Goal: Navigation & Orientation: Find specific page/section

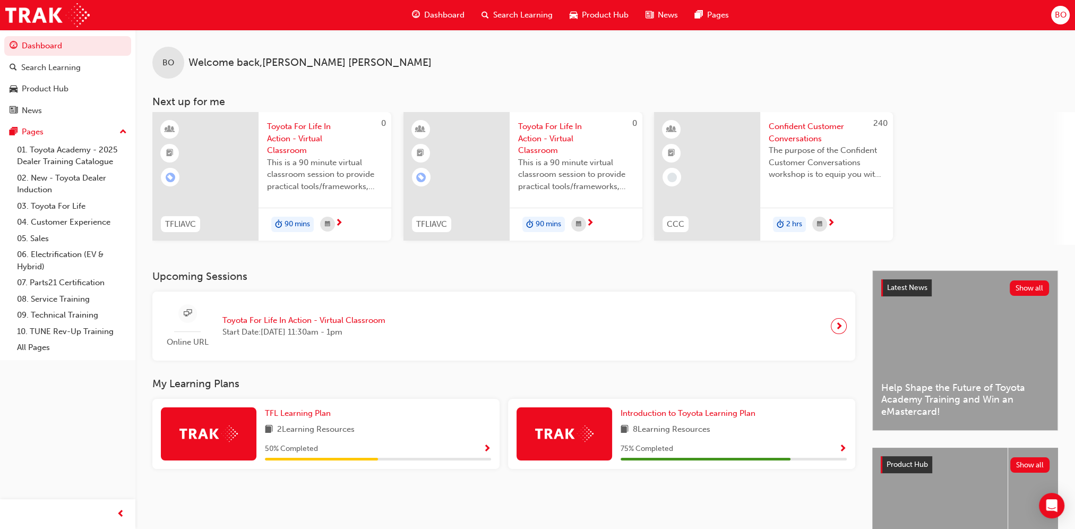
click at [579, 16] on div "Product Hub" at bounding box center [599, 15] width 76 height 22
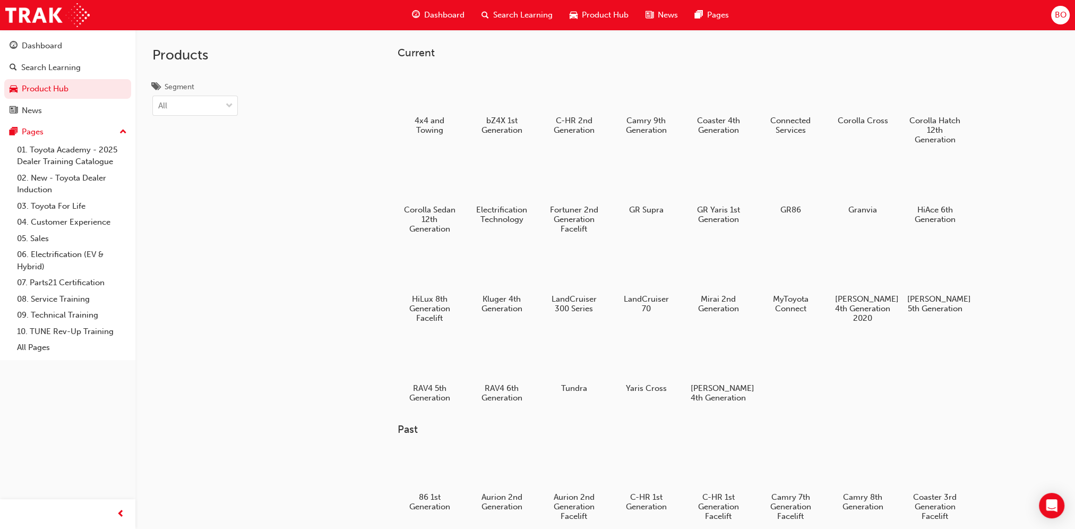
click at [453, 18] on span "Dashboard" at bounding box center [444, 15] width 40 height 12
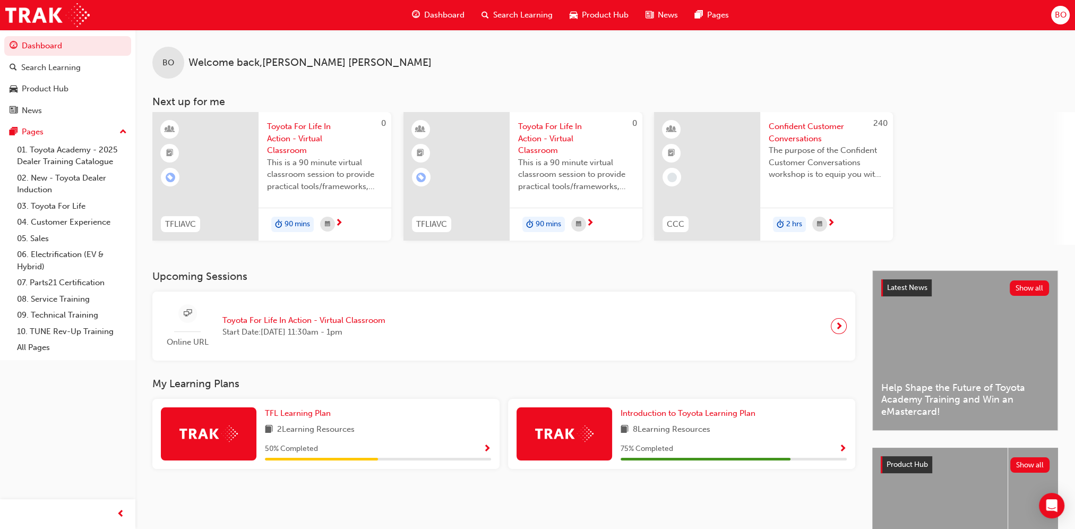
click at [1060, 13] on span "BO" at bounding box center [1061, 15] width 12 height 12
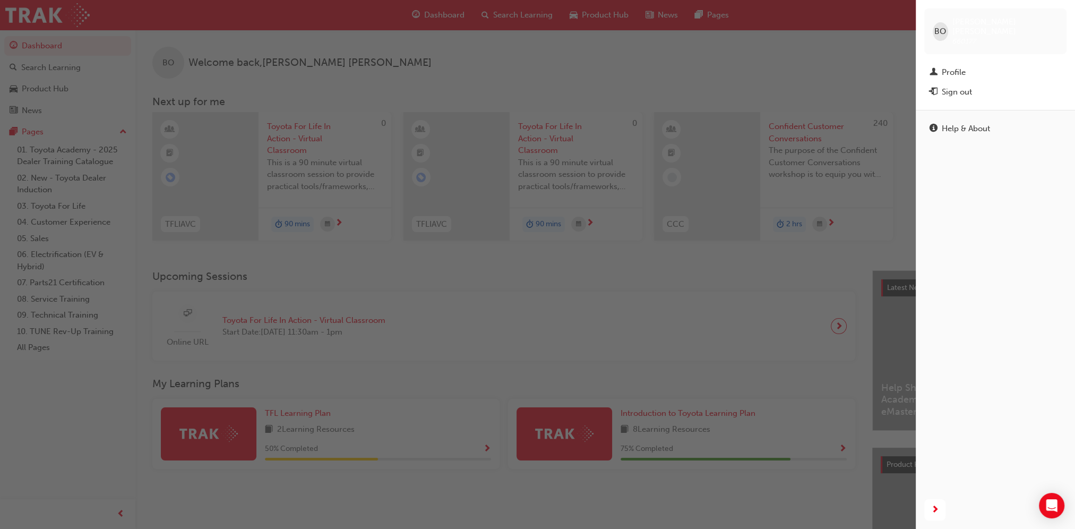
click at [882, 85] on div "button" at bounding box center [458, 264] width 916 height 529
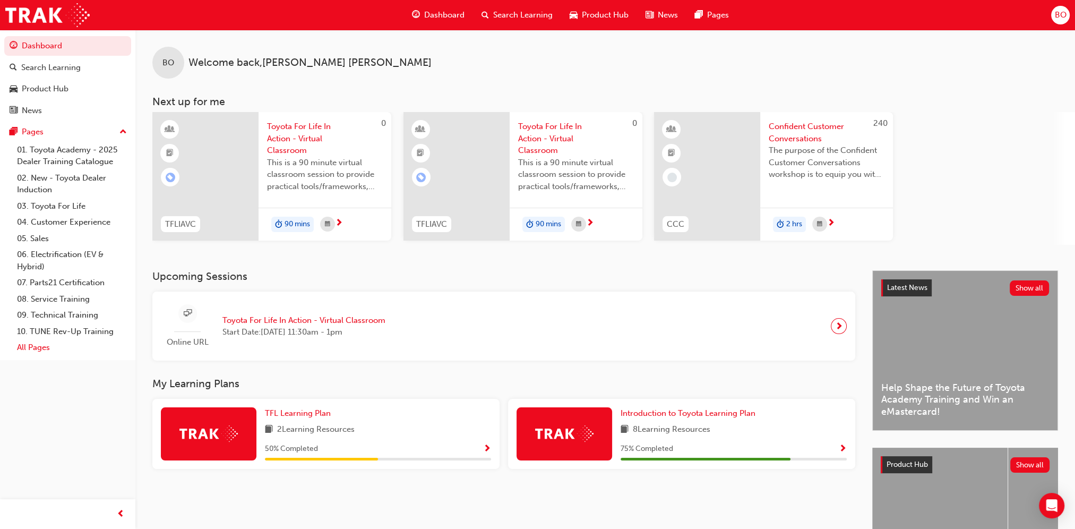
click at [34, 348] on link "All Pages" at bounding box center [72, 347] width 118 height 16
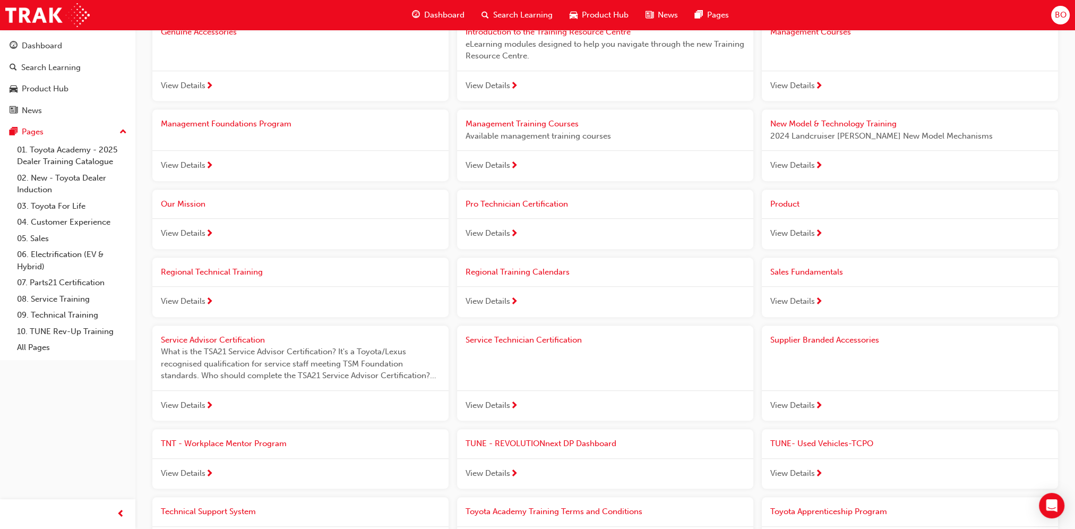
scroll to position [741, 0]
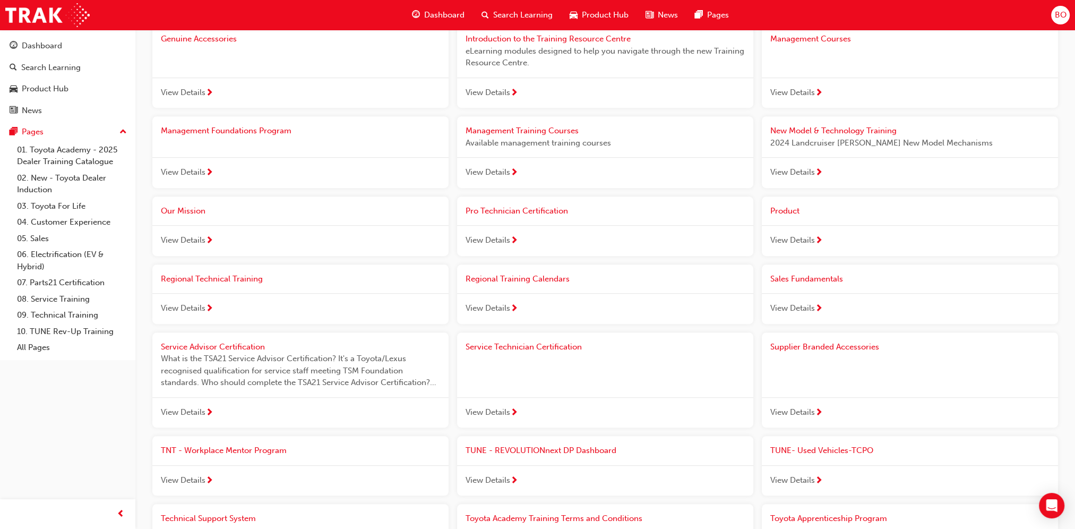
click at [818, 239] on span "next-icon" at bounding box center [819, 241] width 8 height 10
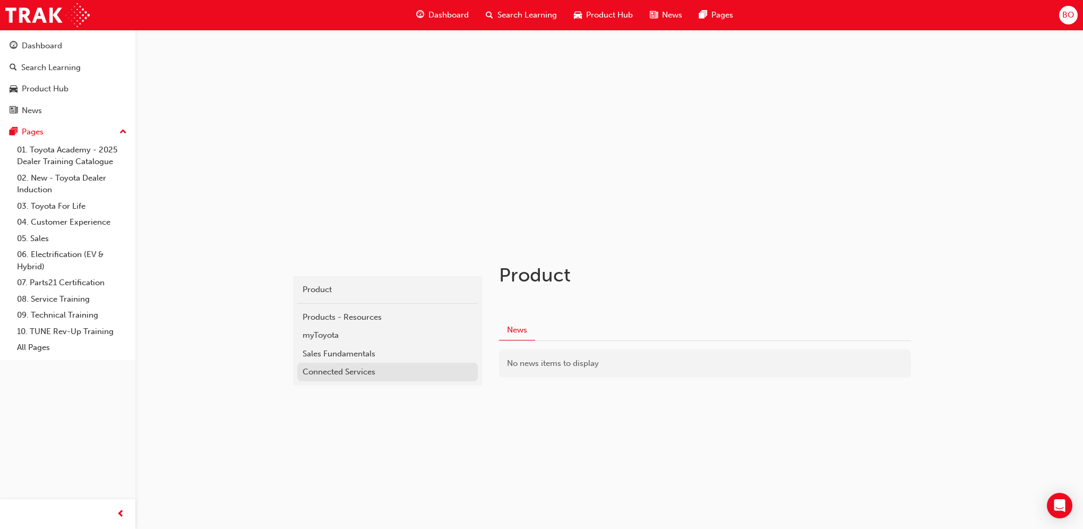
click at [366, 372] on div "Connected Services" at bounding box center [388, 372] width 170 height 12
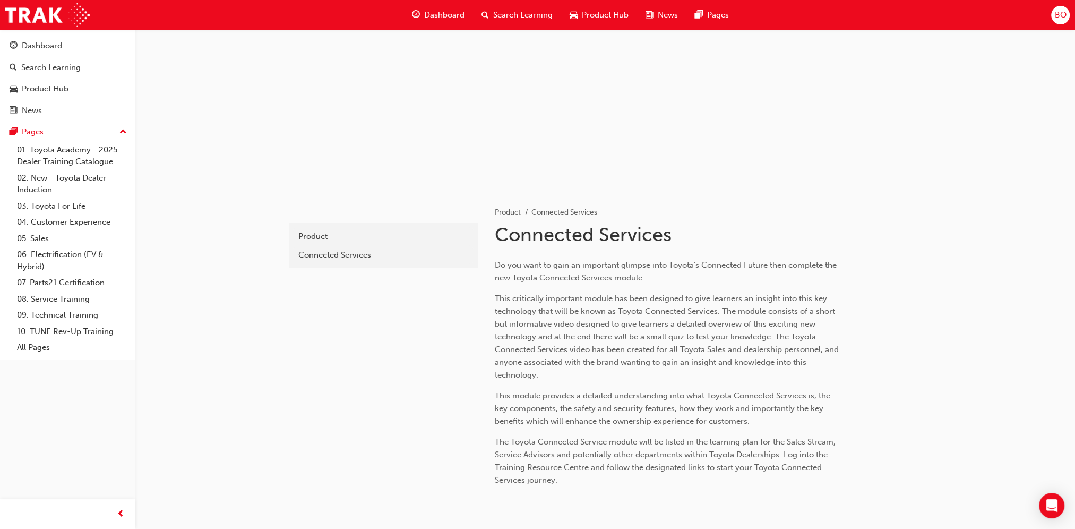
scroll to position [113, 0]
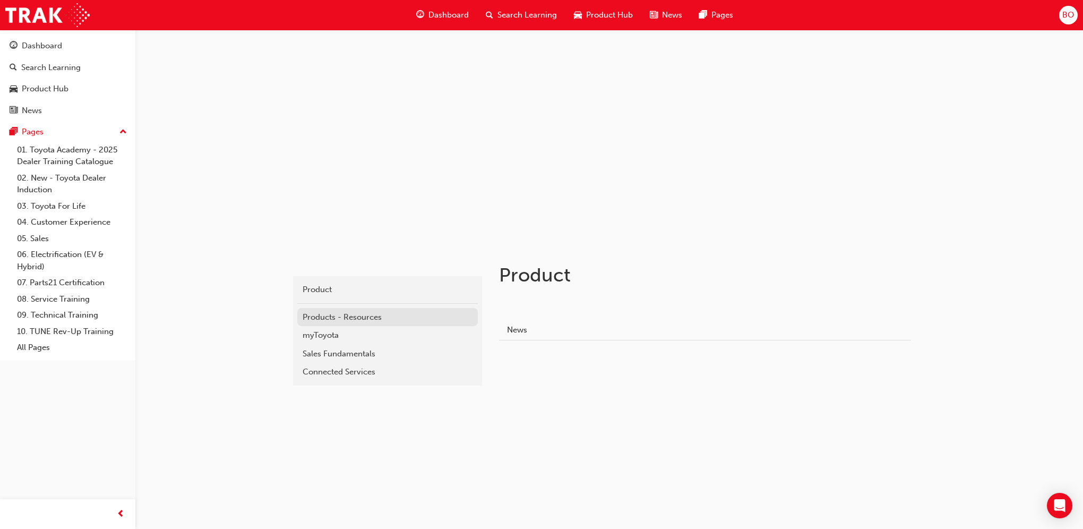
click at [336, 311] on div "Products - Resources" at bounding box center [388, 317] width 170 height 12
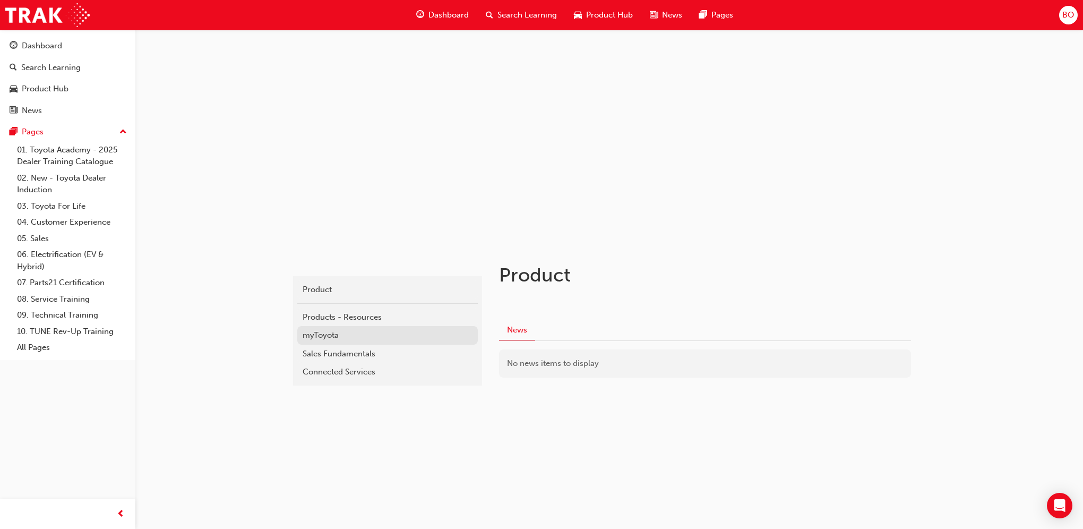
click at [350, 340] on div "myToyota" at bounding box center [388, 335] width 170 height 12
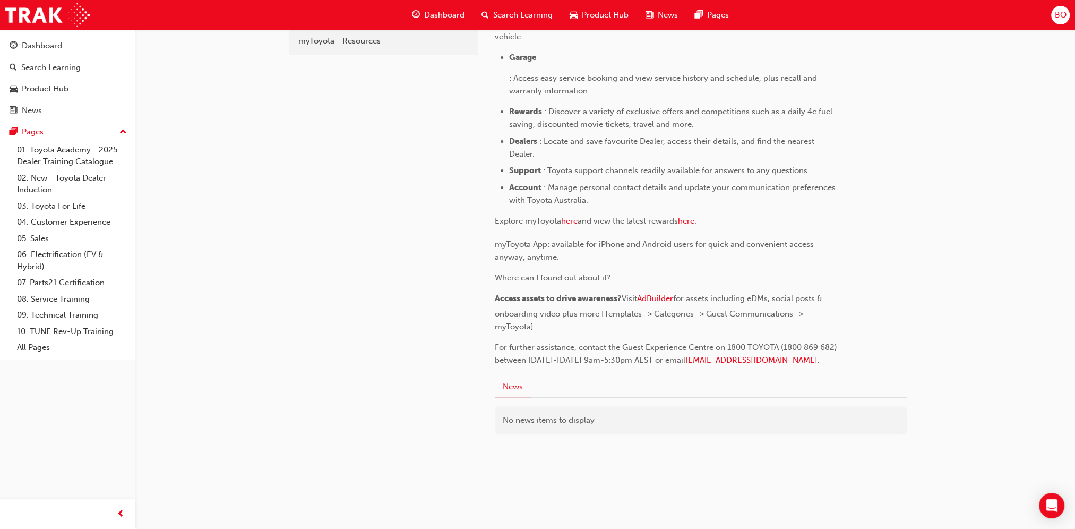
scroll to position [331, 0]
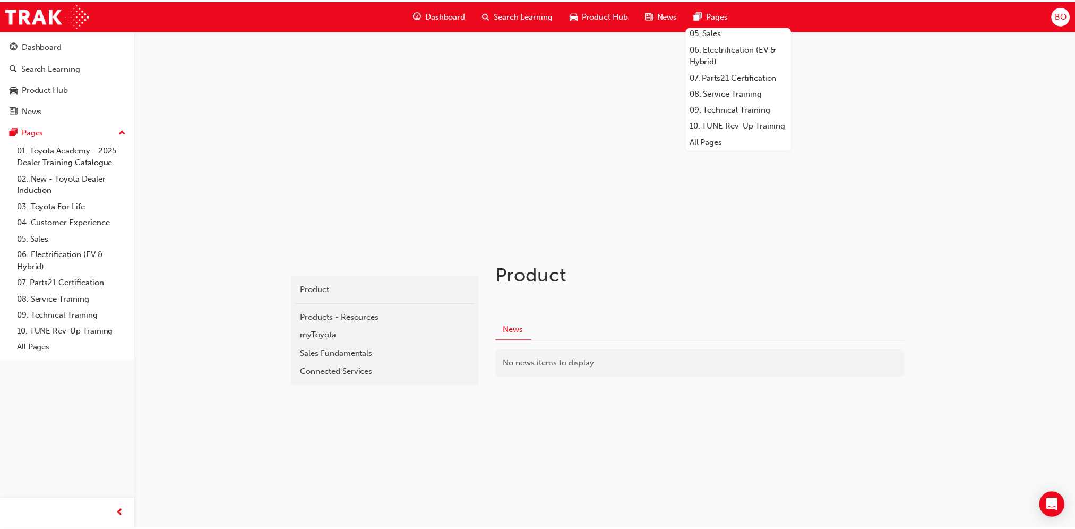
scroll to position [126, 0]
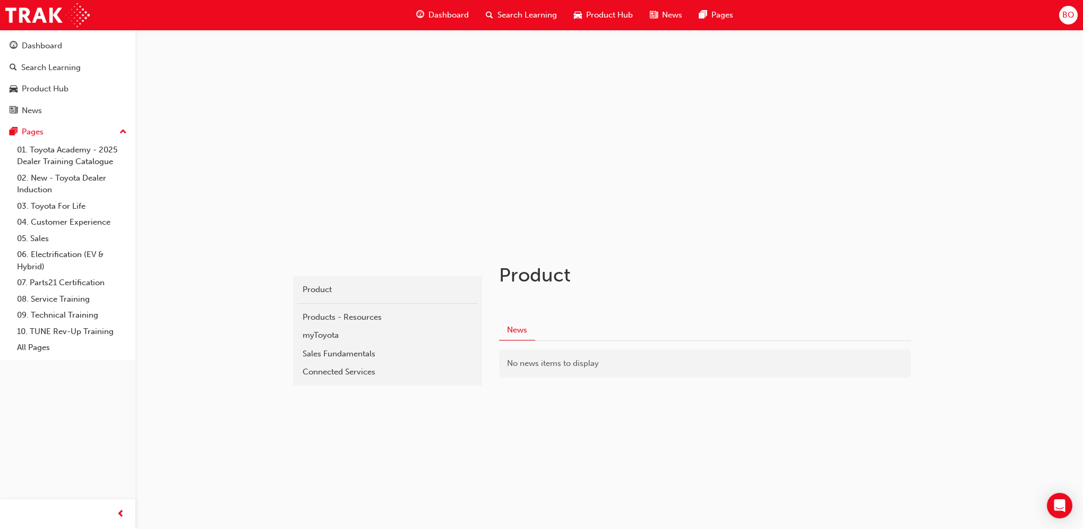
click at [435, 16] on span "Dashboard" at bounding box center [448, 15] width 40 height 12
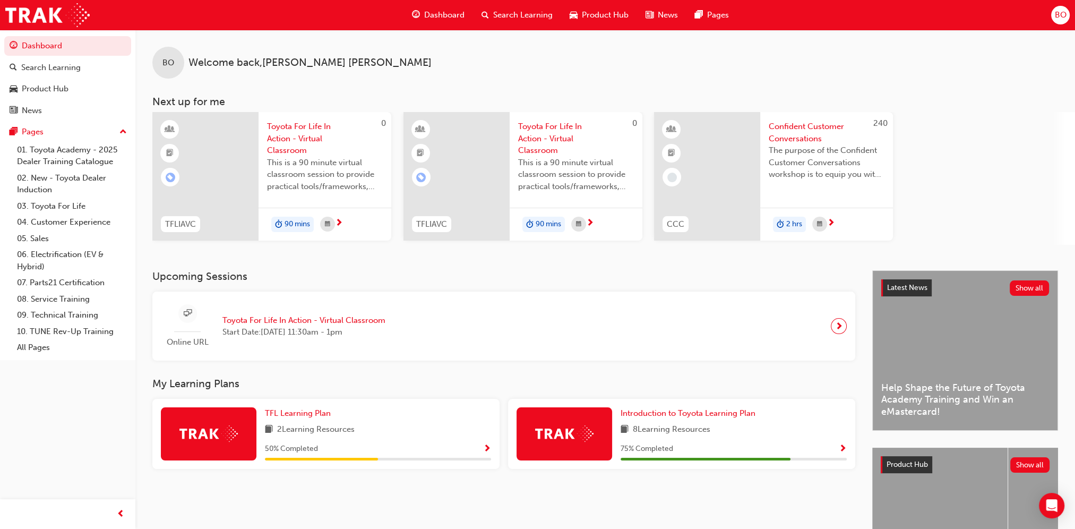
click at [1049, 16] on div "Dashboard Search Learning Product Hub News Pages BO" at bounding box center [537, 15] width 1075 height 30
click at [1055, 17] on span "BO" at bounding box center [1061, 15] width 12 height 12
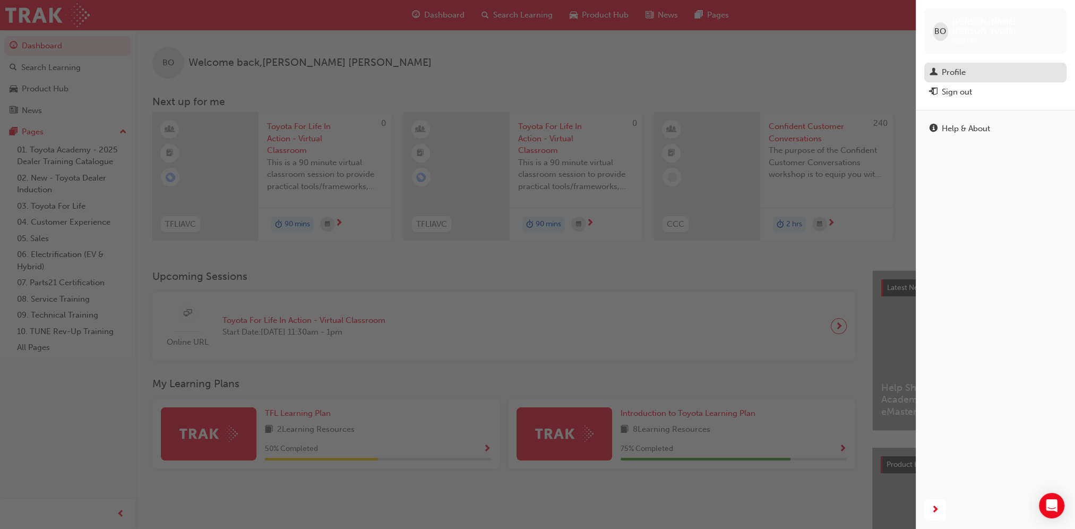
click at [956, 66] on div "Profile" at bounding box center [954, 72] width 24 height 12
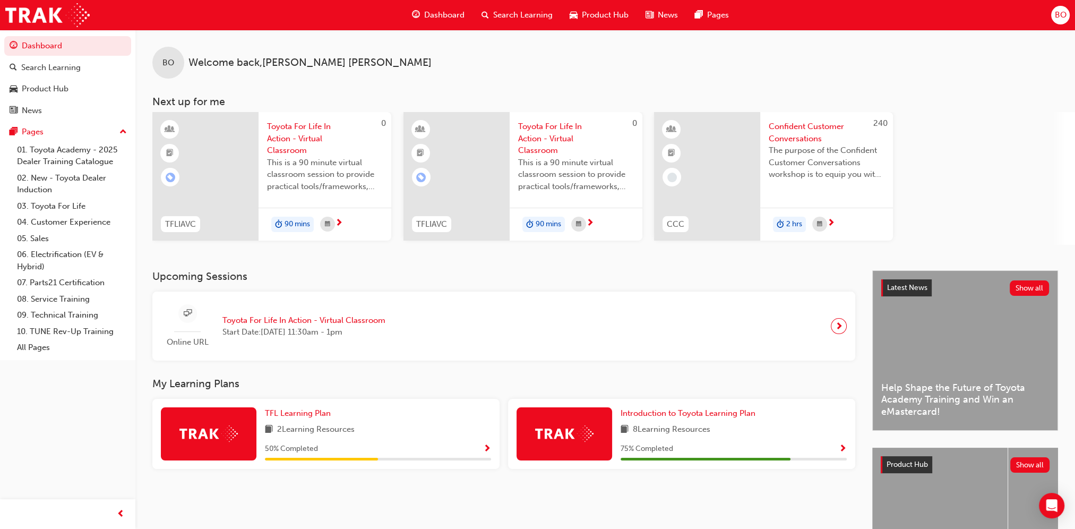
click at [480, 76] on div "BO Welcome back , [PERSON_NAME]" at bounding box center [605, 54] width 940 height 49
